Goal: Task Accomplishment & Management: Manage account settings

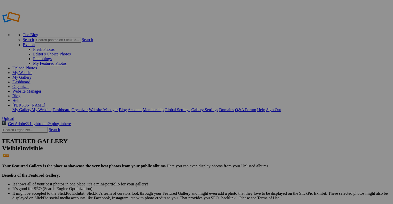
click at [14, 116] on span "Upload" at bounding box center [8, 118] width 12 height 4
drag, startPoint x: 0, startPoint y: 0, endPoint x: 166, endPoint y: 88, distance: 187.5
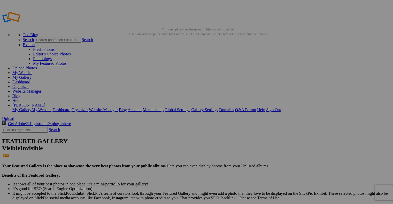
drag, startPoint x: 24, startPoint y: 53, endPoint x: 17, endPoint y: 53, distance: 7.2
type input "Album-2025-09-28-185"
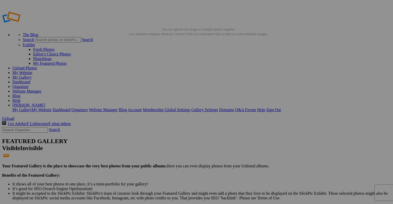
type input "[GEOGRAPHIC_DATA]"
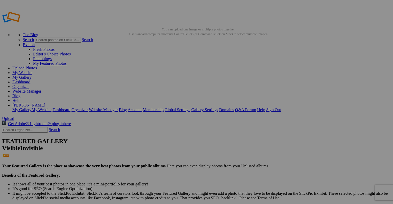
drag, startPoint x: 23, startPoint y: 52, endPoint x: 15, endPoint y: 60, distance: 10.8
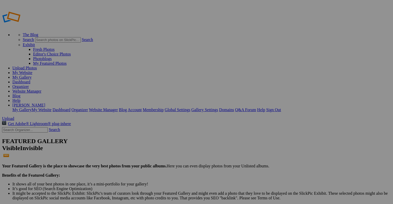
type input "South Carolina and Florida Birds 2025"
type input "Album-2025-09-28-185"
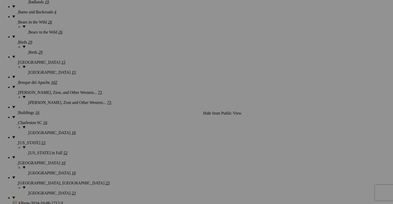
scroll to position [542, 0]
drag, startPoint x: 280, startPoint y: 133, endPoint x: 264, endPoint y: 115, distance: 24.5
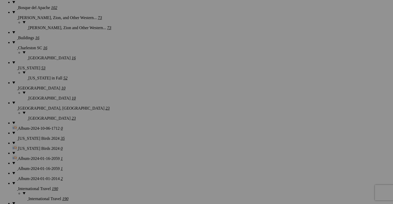
scroll to position [612, 0]
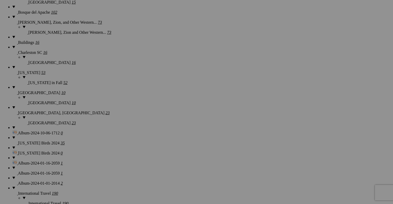
drag, startPoint x: 271, startPoint y: 59, endPoint x: 345, endPoint y: 26, distance: 80.9
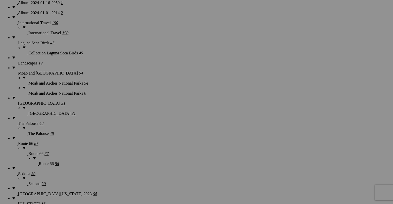
scroll to position [792, 0]
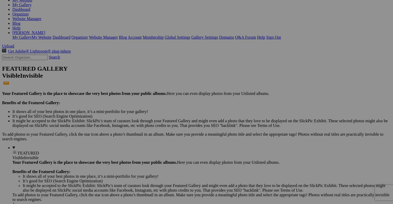
scroll to position [0, 0]
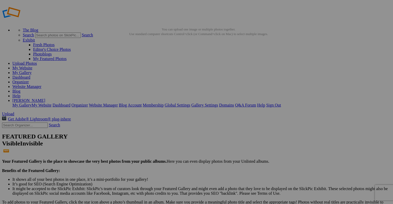
drag, startPoint x: 26, startPoint y: 61, endPoint x: 27, endPoint y: 51, distance: 9.3
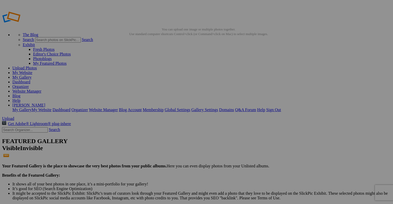
drag, startPoint x: 22, startPoint y: 62, endPoint x: 23, endPoint y: 52, distance: 9.4
drag, startPoint x: 19, startPoint y: 53, endPoint x: 123, endPoint y: 23, distance: 108.5
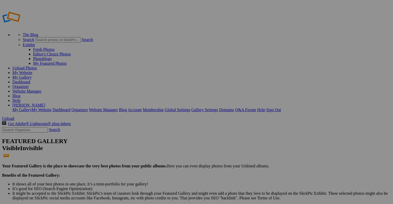
type input "[GEOGRAPHIC_DATA]"
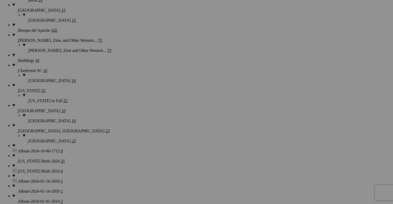
scroll to position [594, 0]
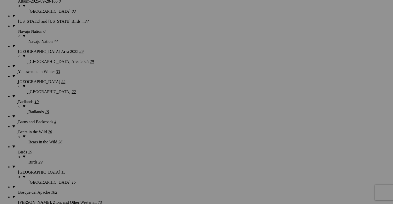
scroll to position [431, 0]
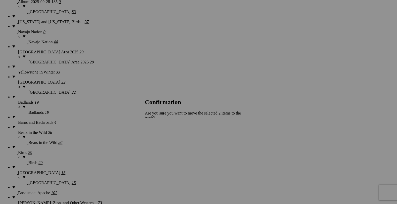
click at [162, 138] on span "Yes" at bounding box center [159, 140] width 6 height 4
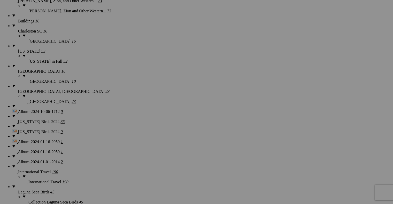
scroll to position [637, 0]
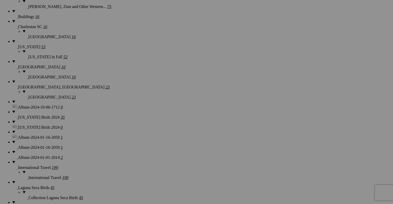
drag, startPoint x: 195, startPoint y: 56, endPoint x: 182, endPoint y: 56, distance: 13.2
type input "The Herd"
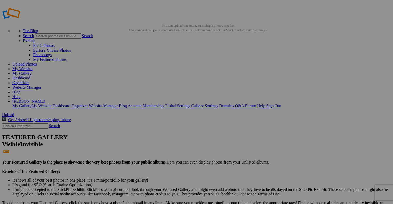
scroll to position [0, 0]
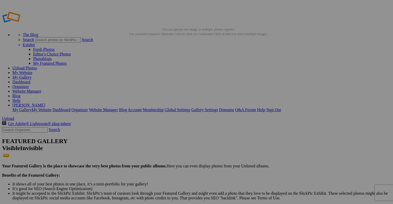
click at [32, 70] on link "My Website" at bounding box center [22, 72] width 20 height 4
click at [41, 89] on link "Website Manager" at bounding box center [26, 91] width 29 height 4
